Goal: Use online tool/utility: Utilize a website feature to perform a specific function

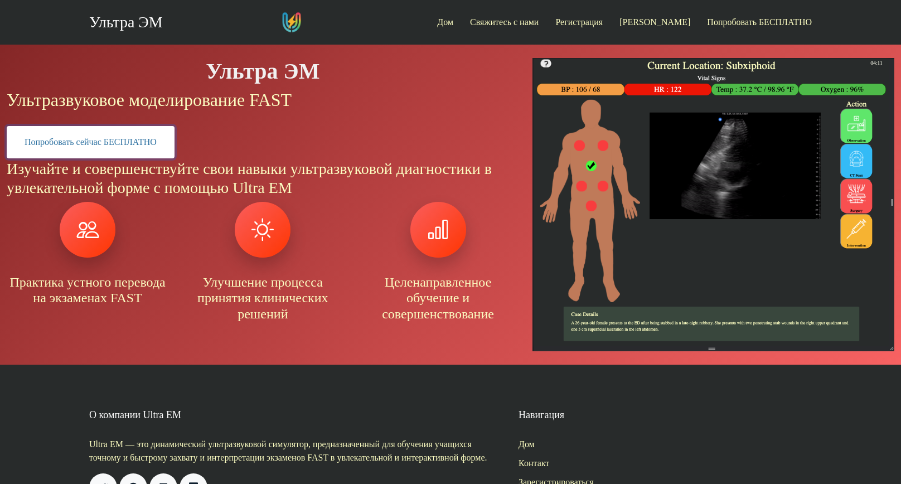
click at [103, 139] on link "Попробовать сейчас БЕСПЛАТНО" at bounding box center [91, 142] width 168 height 32
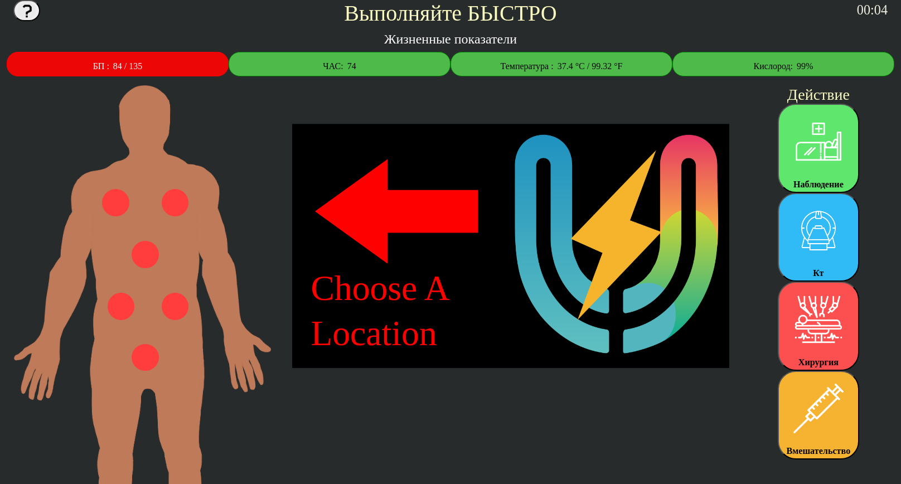
click at [145, 256] on img at bounding box center [145, 254] width 27 height 27
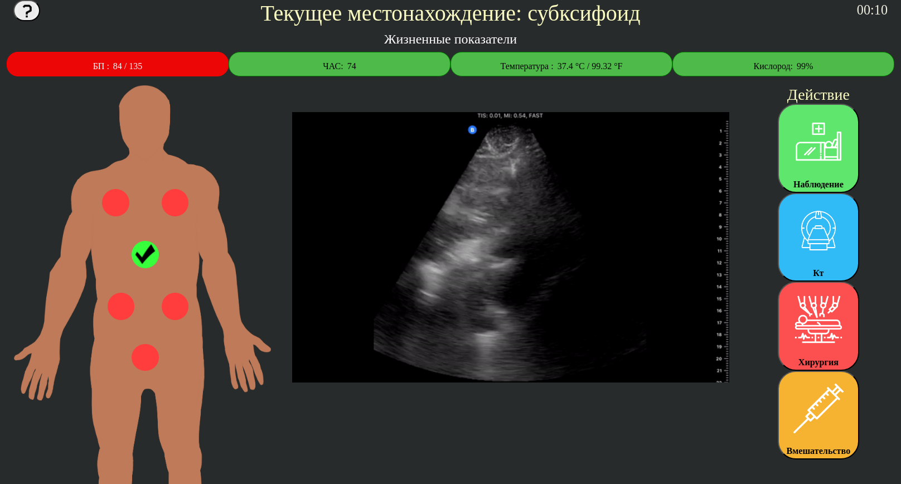
click at [145, 256] on img at bounding box center [145, 254] width 27 height 27
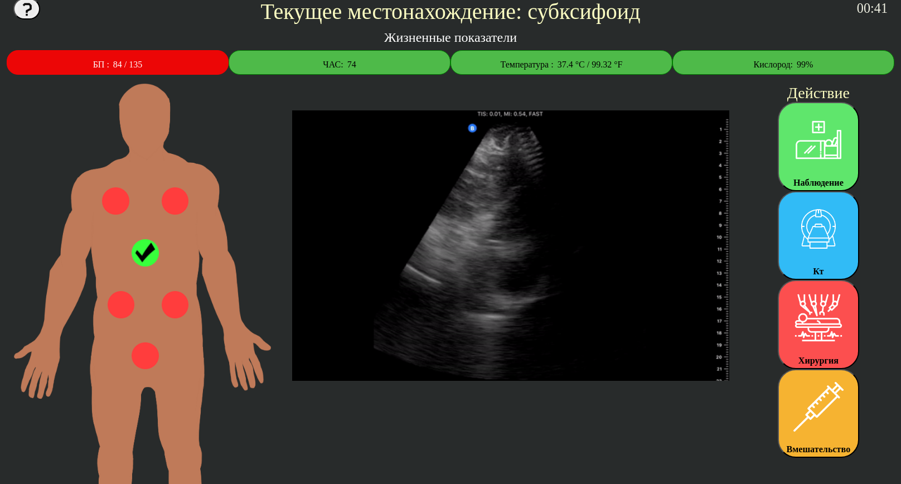
scroll to position [2, 0]
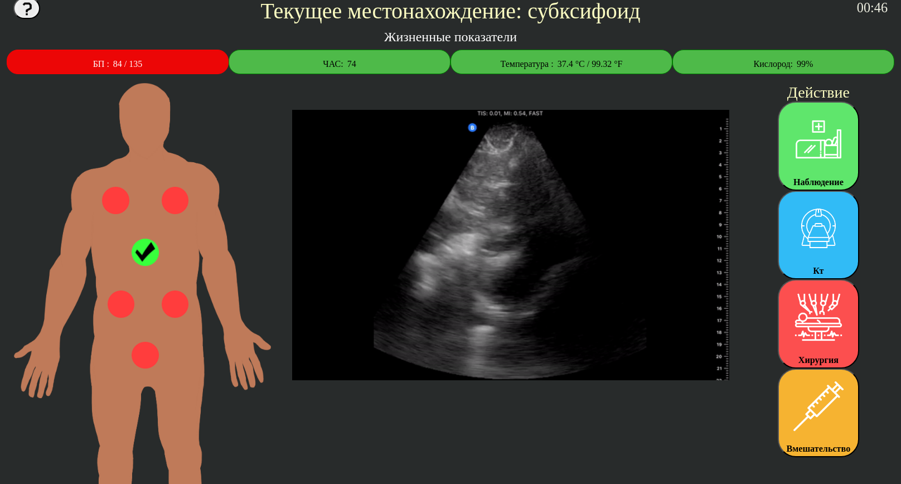
click at [181, 302] on img at bounding box center [175, 303] width 27 height 27
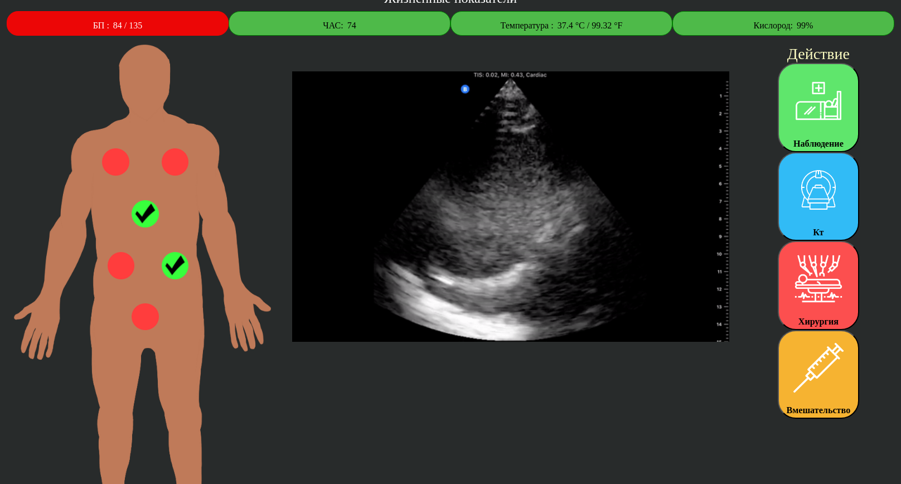
scroll to position [40, 0]
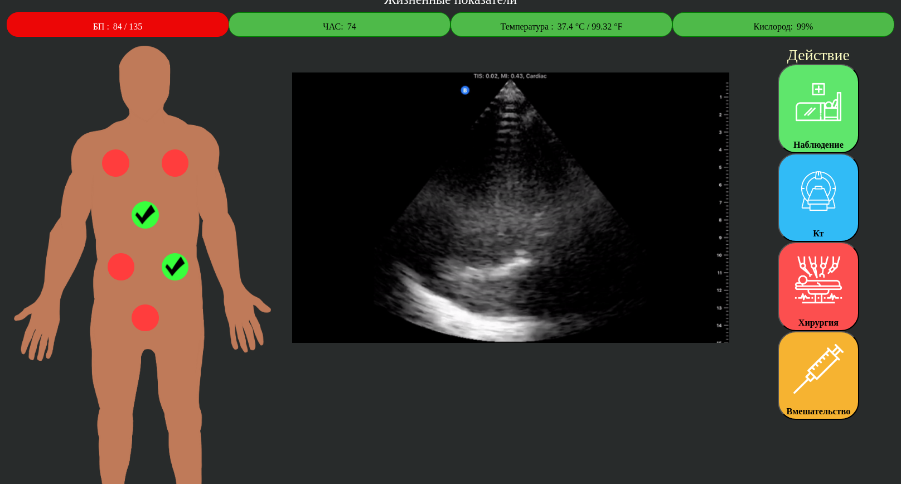
click at [127, 272] on img at bounding box center [121, 266] width 27 height 27
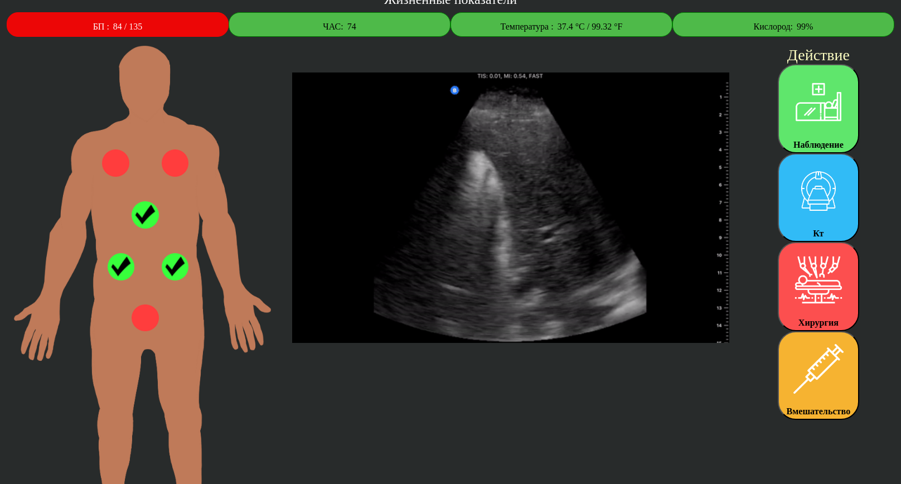
click at [171, 156] on img at bounding box center [175, 162] width 27 height 27
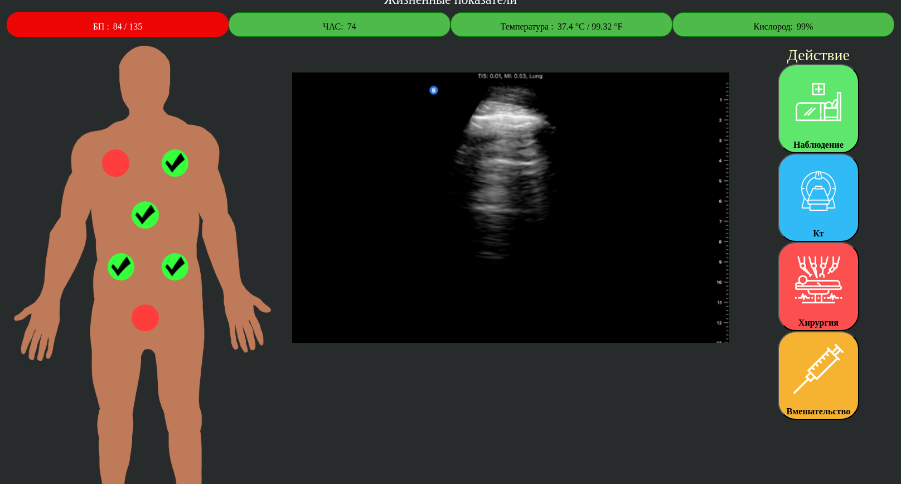
click at [122, 159] on img at bounding box center [115, 162] width 27 height 27
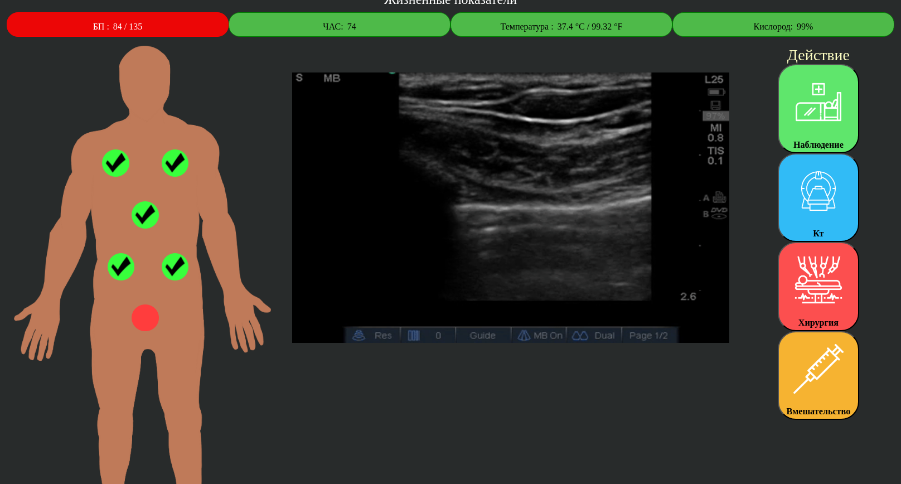
click at [144, 309] on img at bounding box center [145, 317] width 27 height 27
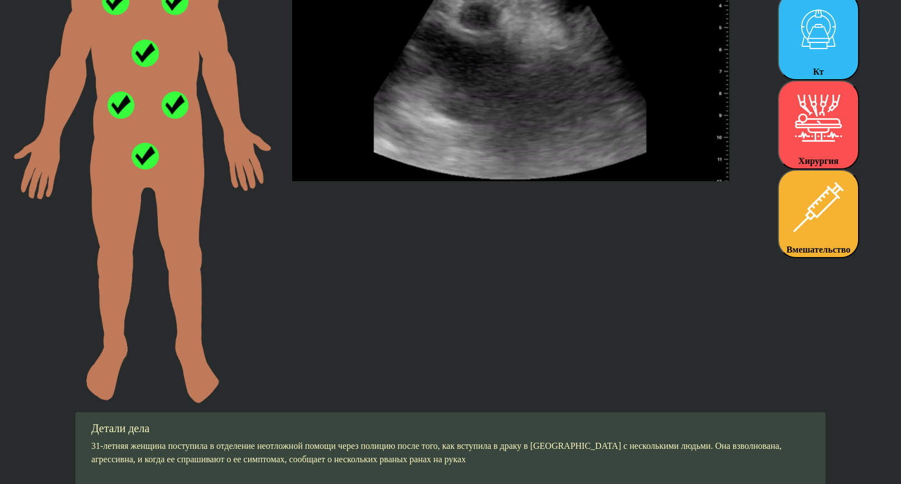
scroll to position [0, 0]
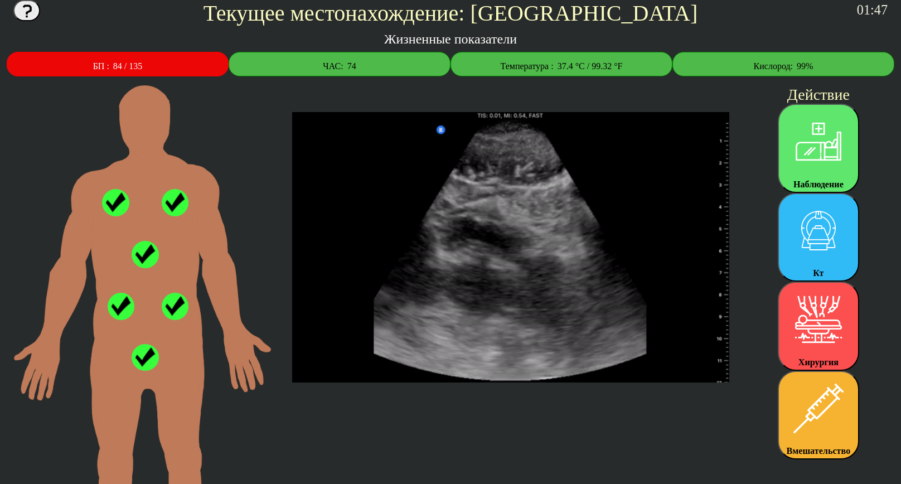
click at [142, 67] on span "84 / 135" at bounding box center [127, 65] width 29 height 9
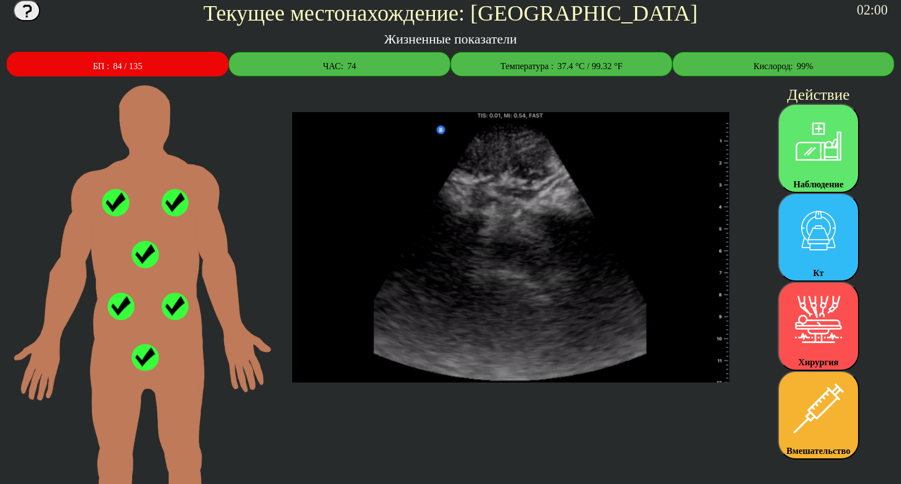
click at [809, 234] on img at bounding box center [818, 231] width 72 height 72
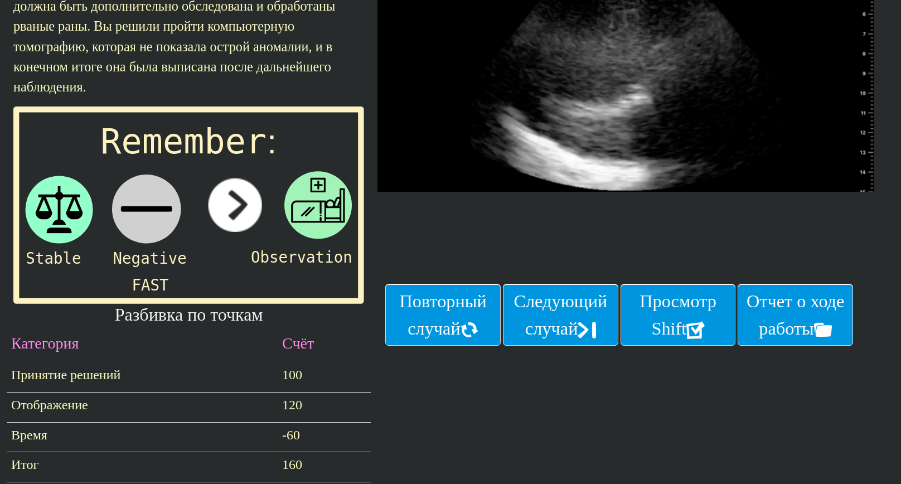
scroll to position [255, 0]
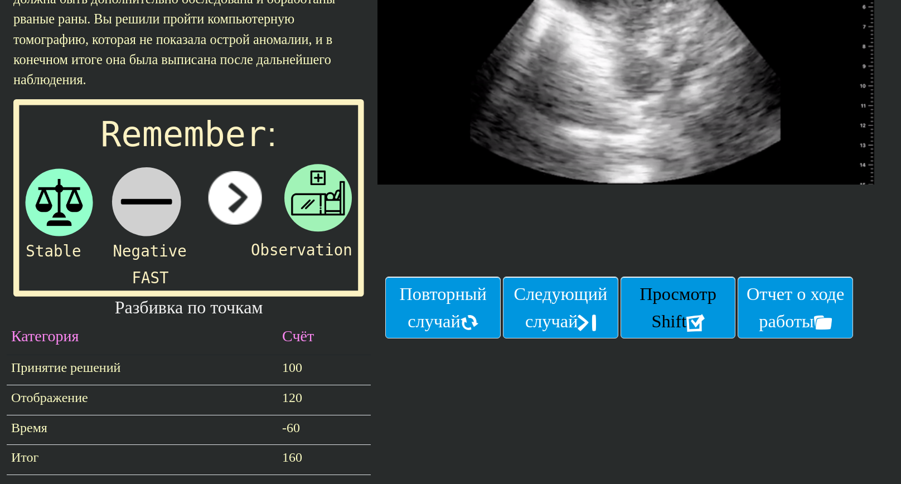
click at [682, 331] on font "Просмотр Shift" at bounding box center [677, 307] width 77 height 47
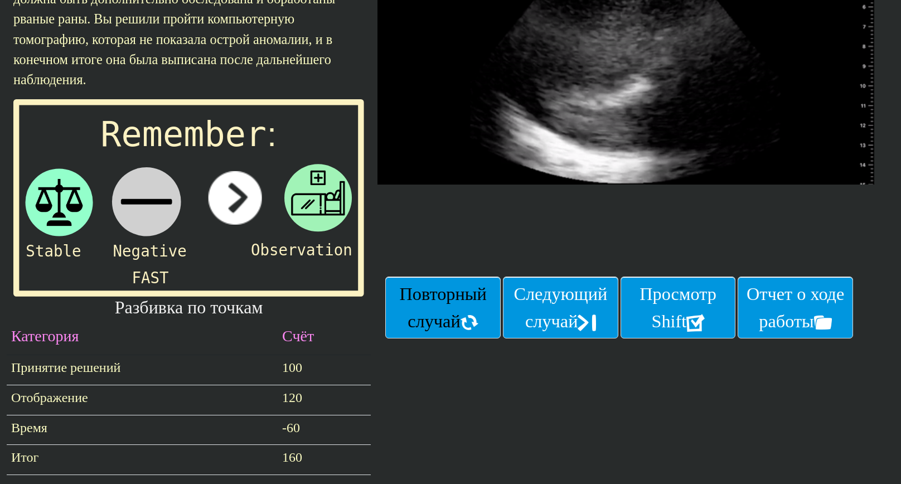
click at [469, 306] on font "Повторный случай" at bounding box center [443, 307] width 87 height 47
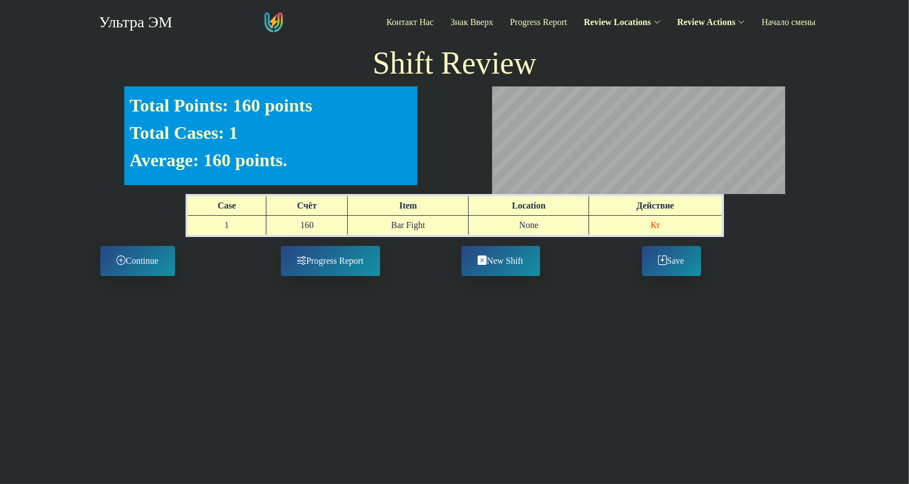
scroll to position [259, 736]
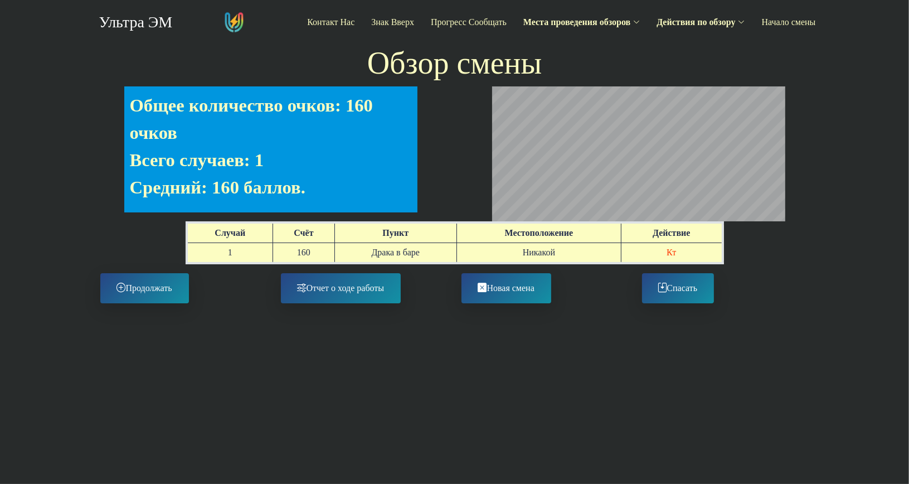
click at [682, 294] on button "Спасать" at bounding box center [678, 288] width 72 height 30
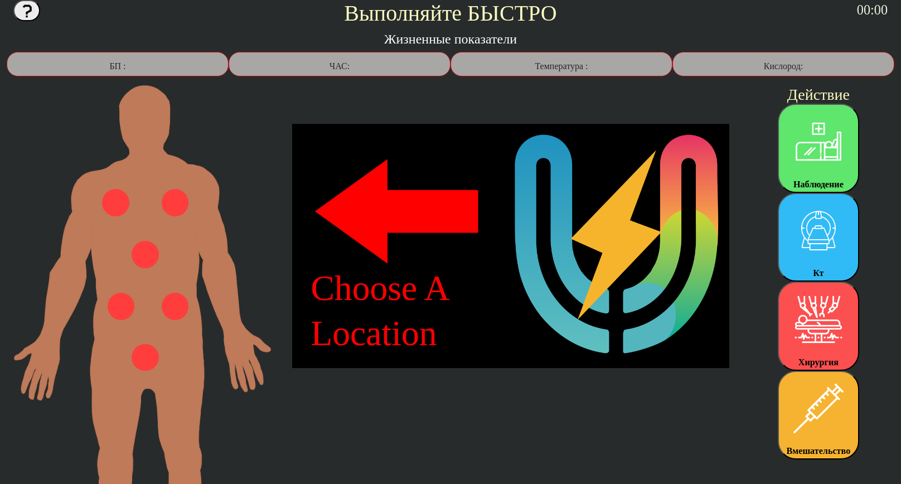
click at [411, 302] on html "Выполняйте БЫСТРО 00 : 00 Жизненные показатели БП : ЧАС: Температура : Кислород…" at bounding box center [450, 325] width 901 height 650
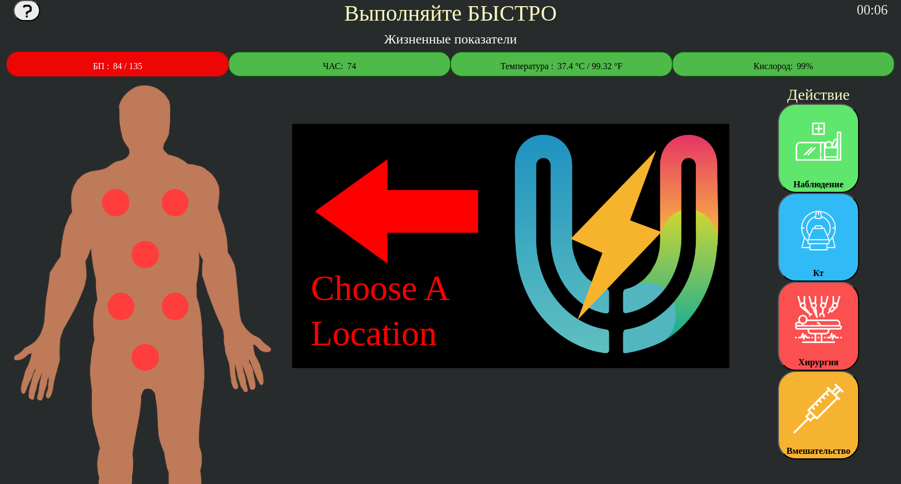
click at [147, 258] on img at bounding box center [145, 254] width 27 height 27
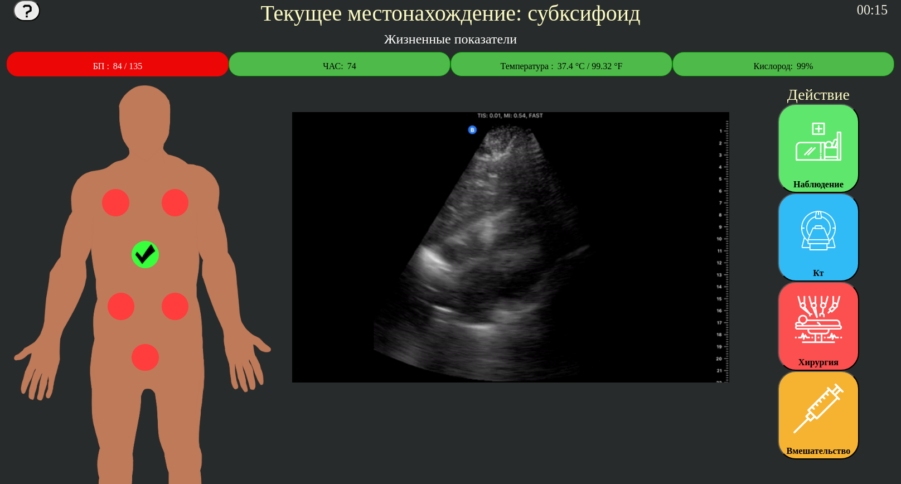
click at [130, 299] on img at bounding box center [121, 306] width 27 height 27
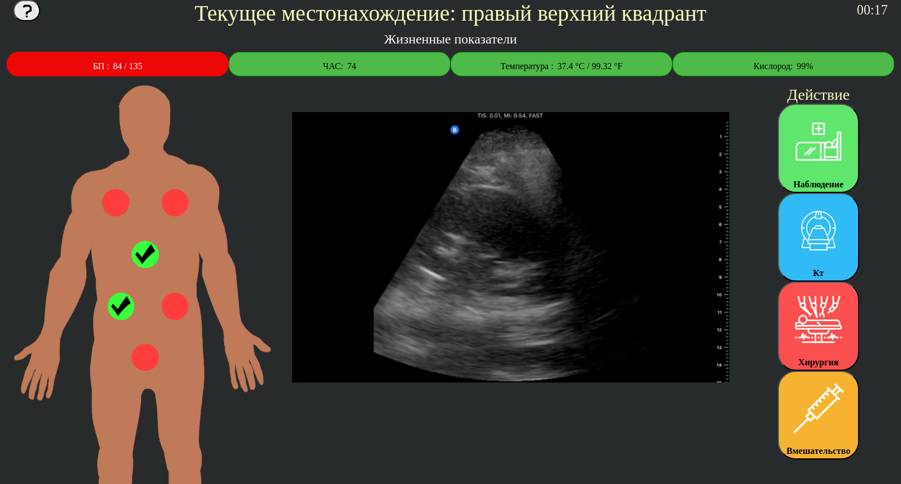
click at [172, 319] on img at bounding box center [175, 306] width 27 height 27
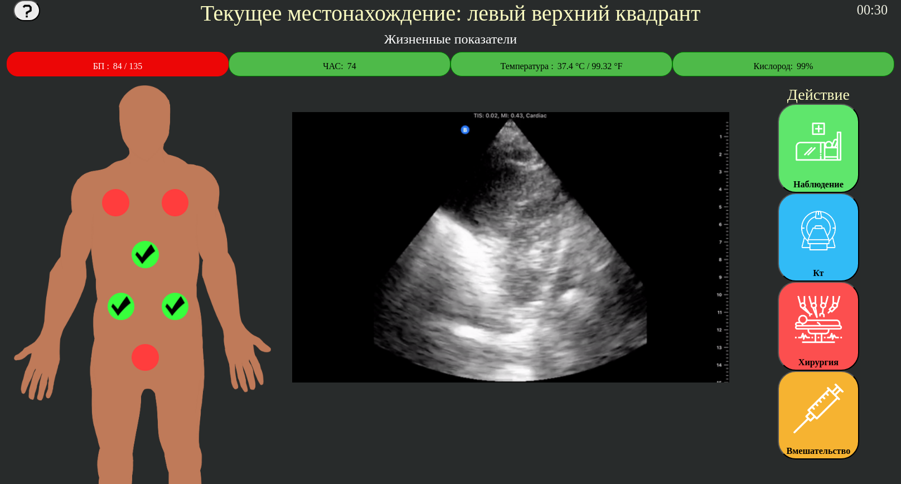
click at [833, 326] on img at bounding box center [818, 319] width 72 height 72
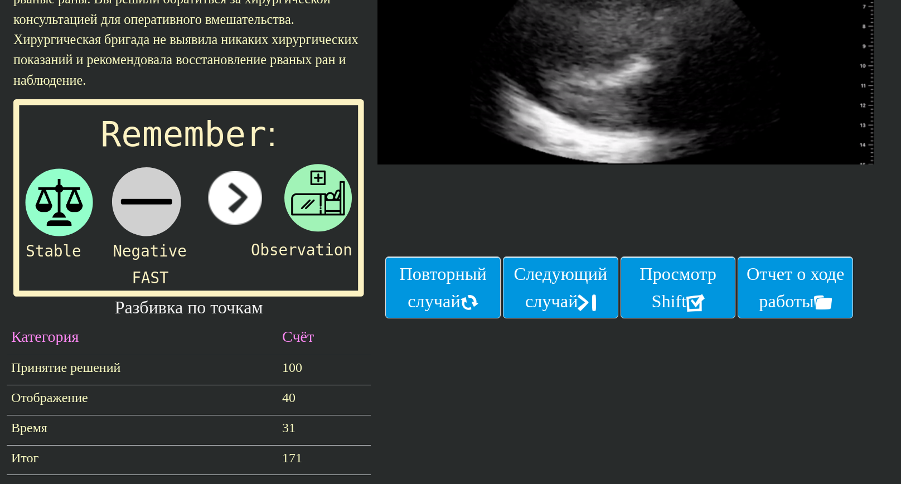
scroll to position [276, 0]
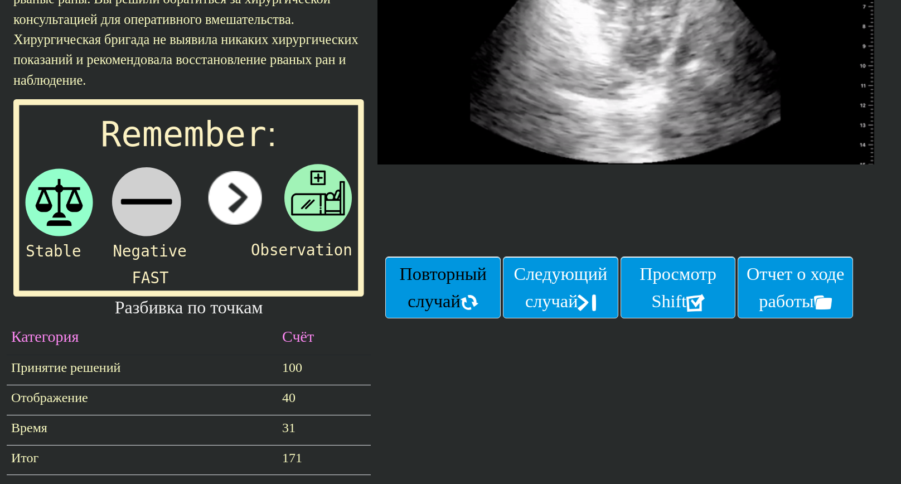
click at [466, 267] on link "Повторный случай" at bounding box center [442, 287] width 115 height 62
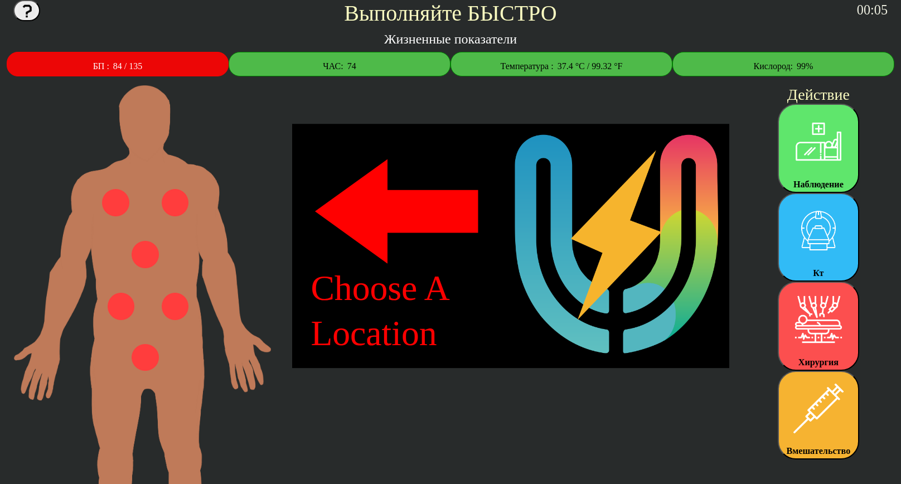
click at [824, 154] on img at bounding box center [818, 141] width 72 height 72
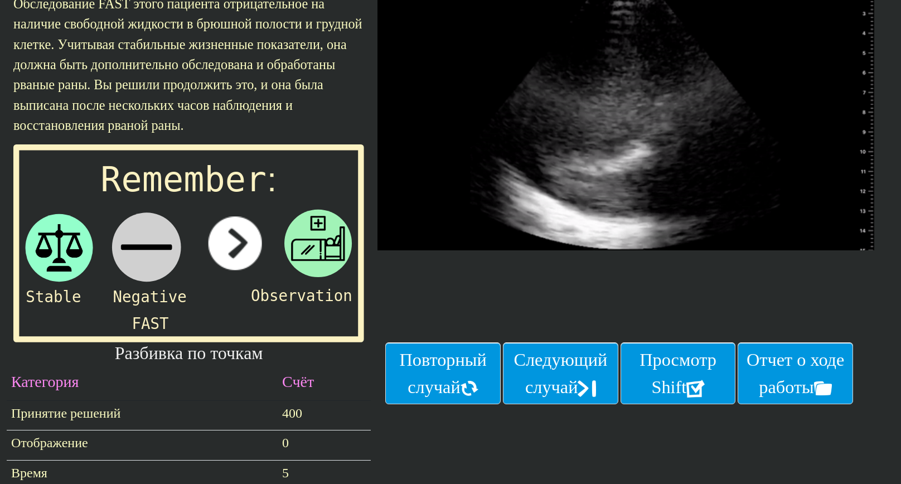
scroll to position [235, 0]
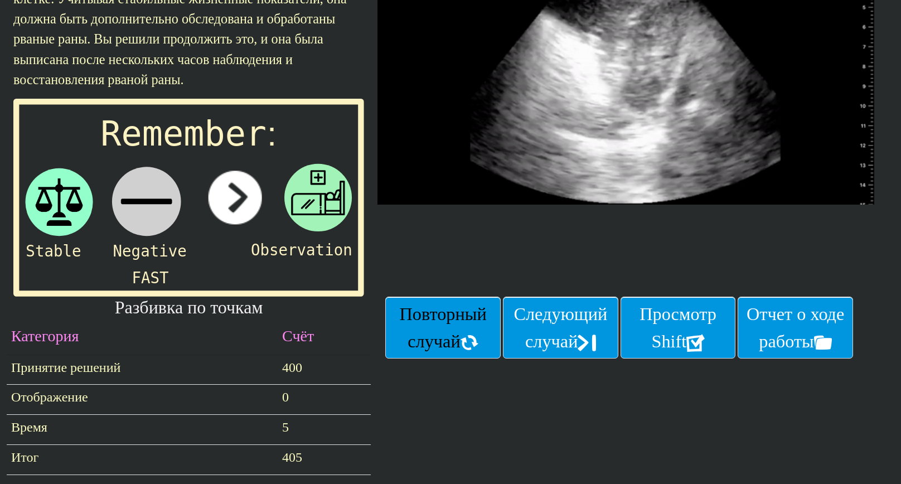
click at [416, 330] on font "Повторный случай" at bounding box center [443, 327] width 87 height 47
